Goal: Check status: Check status

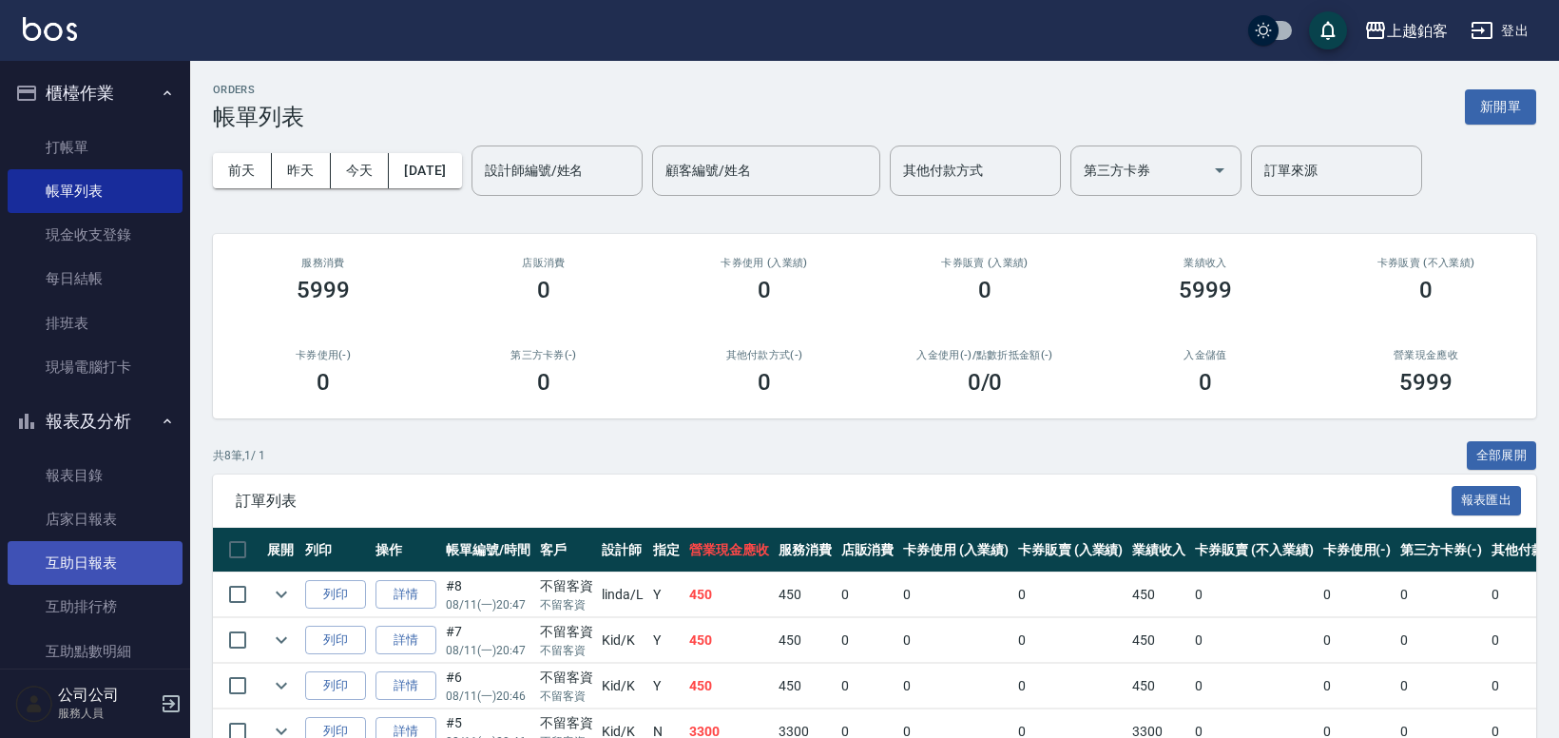
click at [85, 552] on link "互助日報表" at bounding box center [95, 563] width 175 height 44
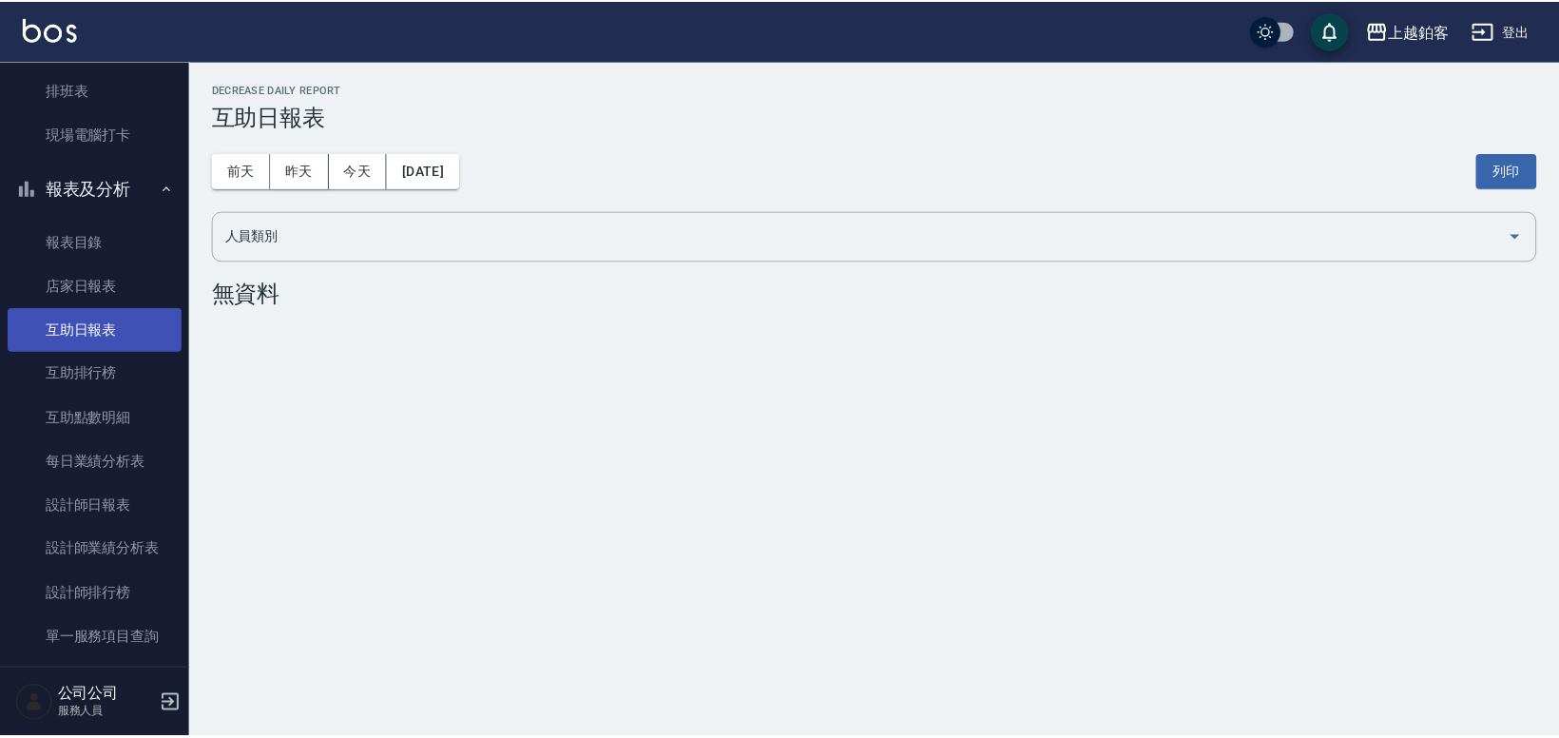
scroll to position [238, 0]
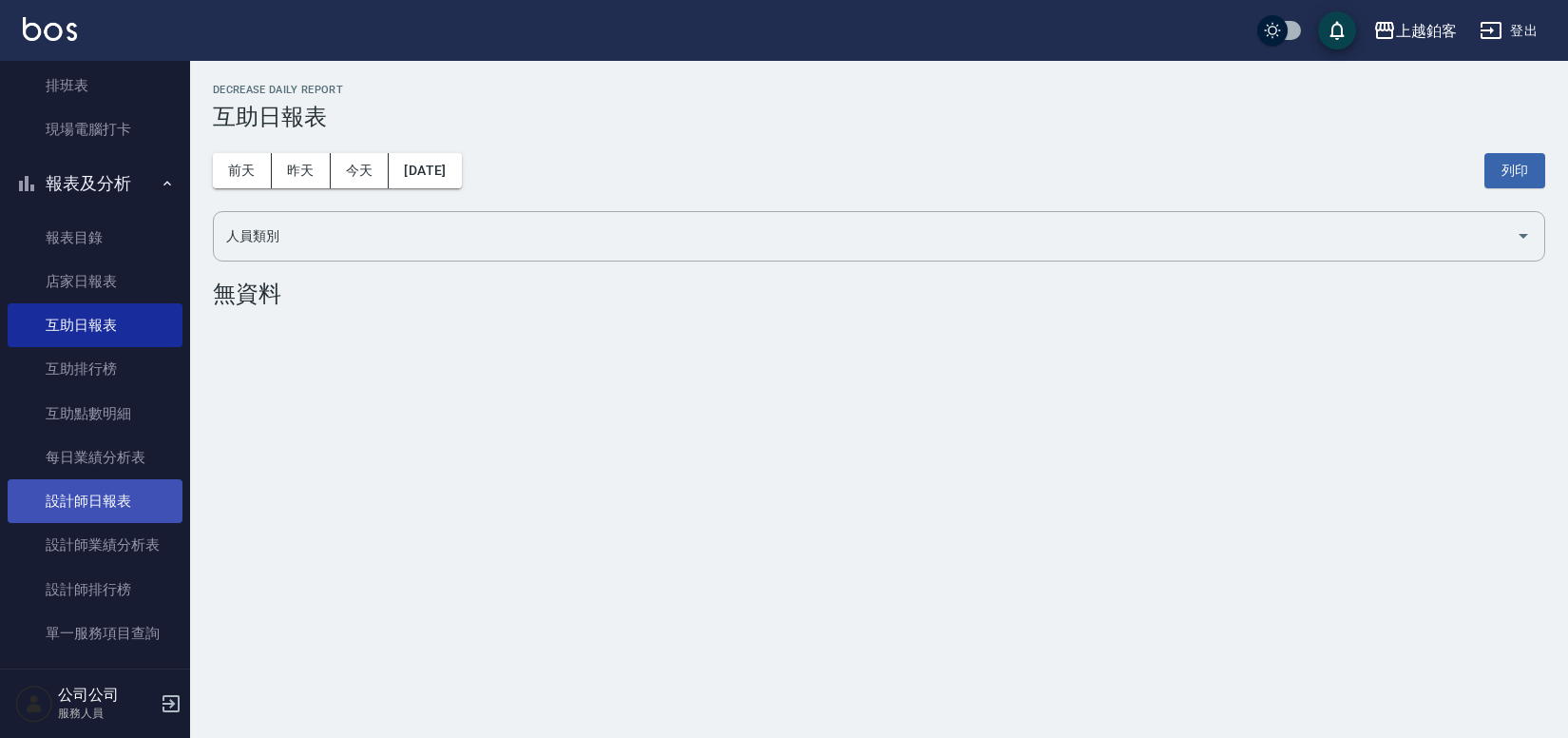
click at [99, 513] on link "設計師日報表" at bounding box center [95, 501] width 175 height 44
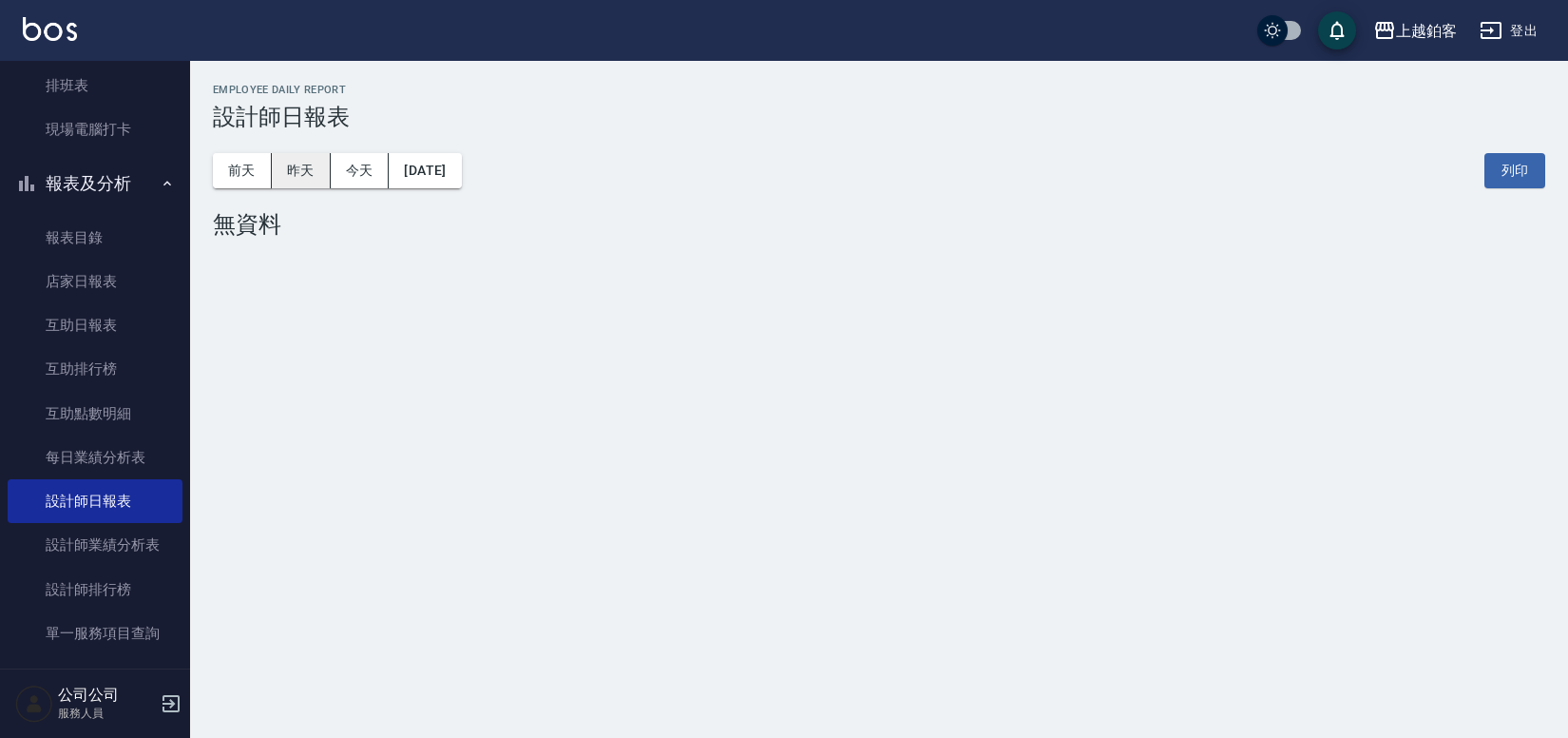
click at [304, 169] on button "昨天" at bounding box center [301, 170] width 59 height 35
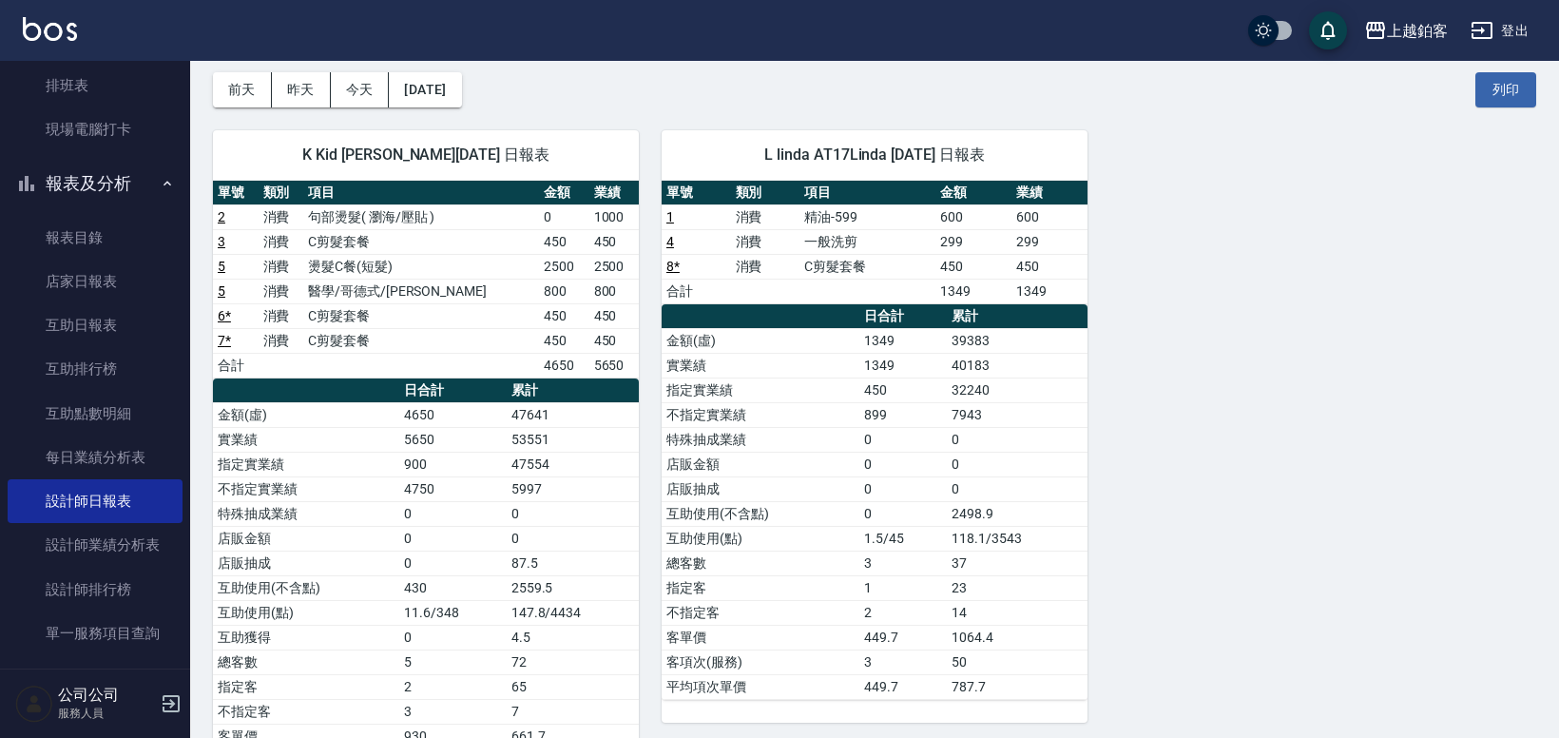
scroll to position [78, 0]
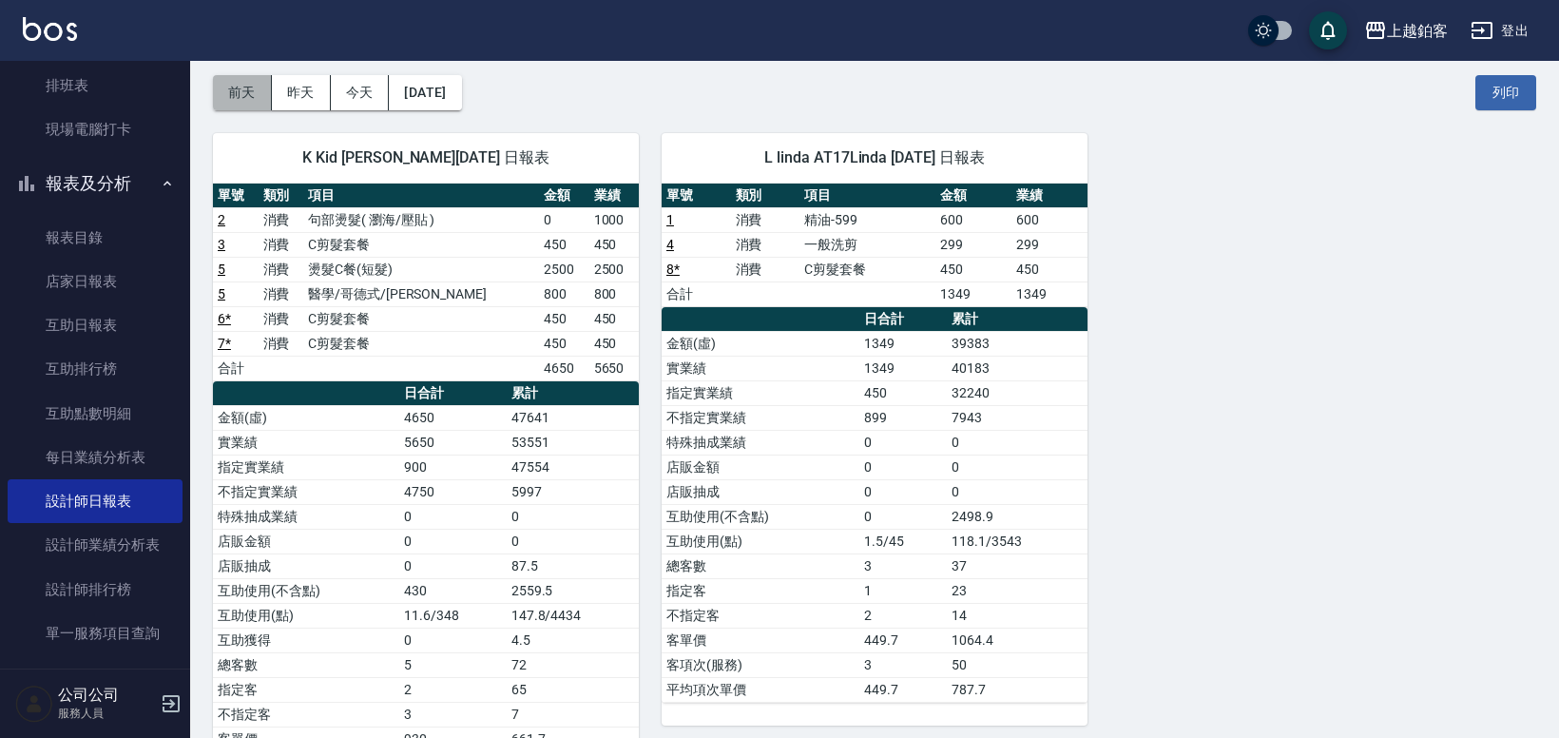
click at [256, 94] on button "前天" at bounding box center [242, 92] width 59 height 35
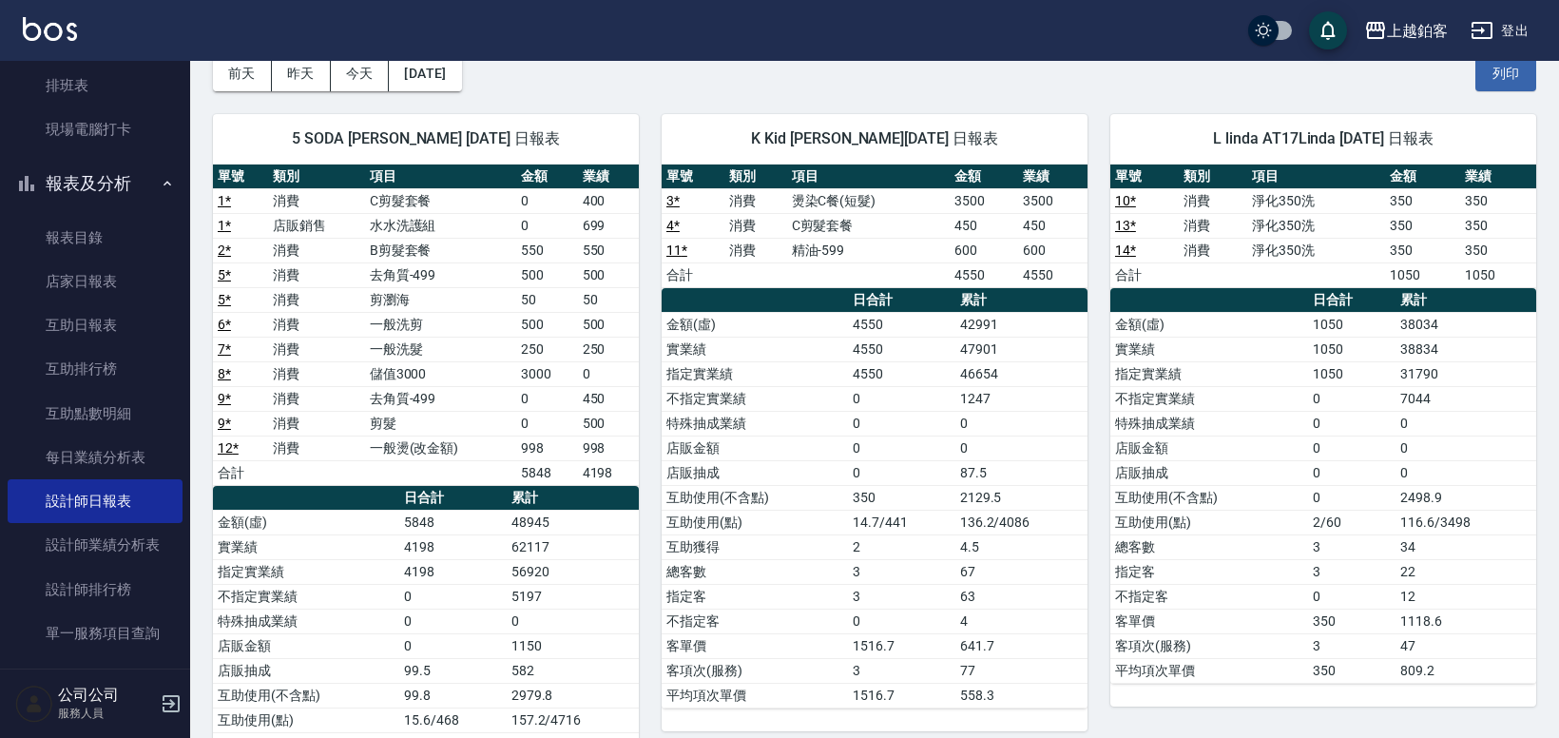
scroll to position [98, 0]
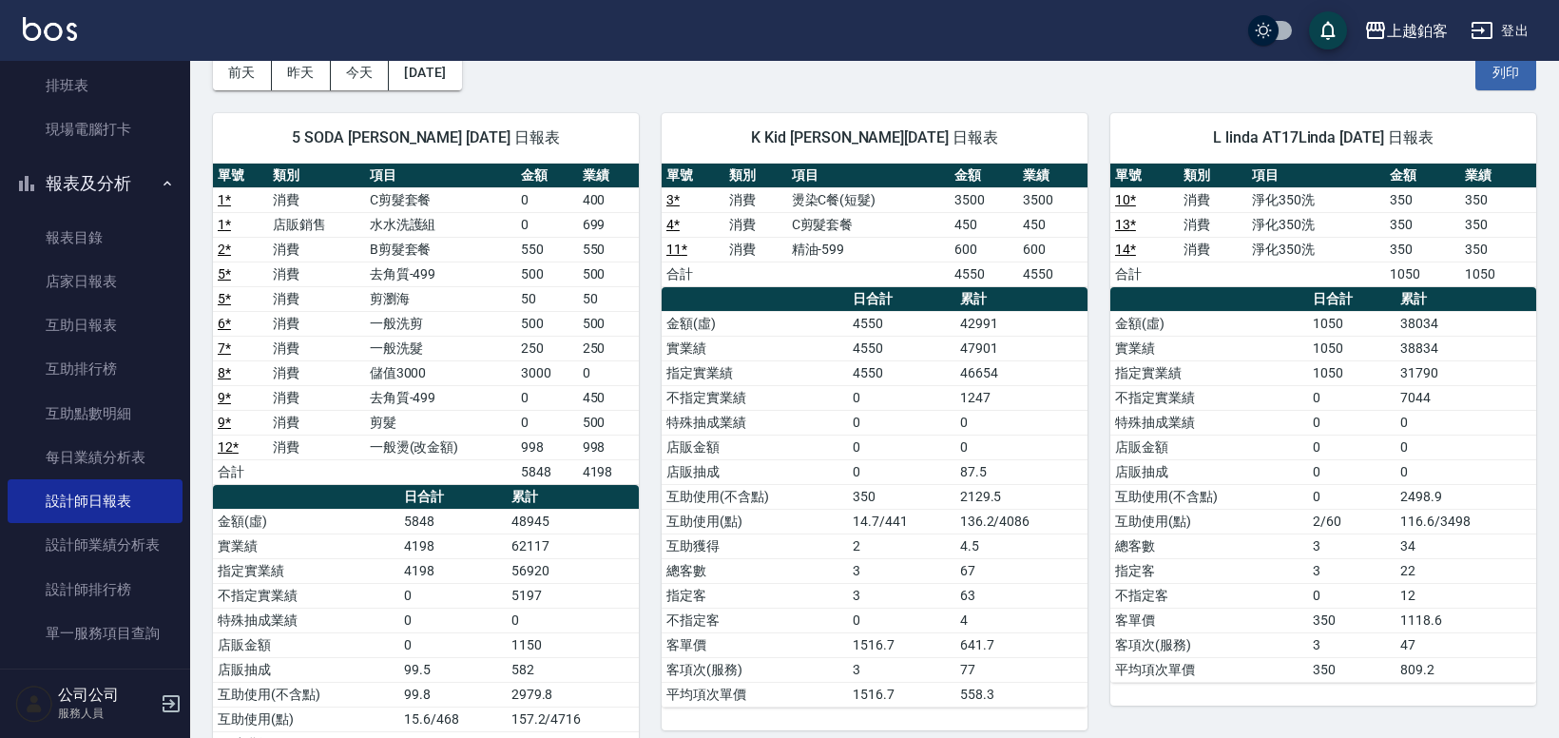
click at [271, 96] on div "5 SODA [PERSON_NAME] [DATE] 日報表 單號 類別 項目 金額 業績 1 * 消費 C剪髮套餐 0 400 1 * 店販銷售 水水洗護…" at bounding box center [414, 508] width 449 height 837
